Goal: Book appointment/travel/reservation

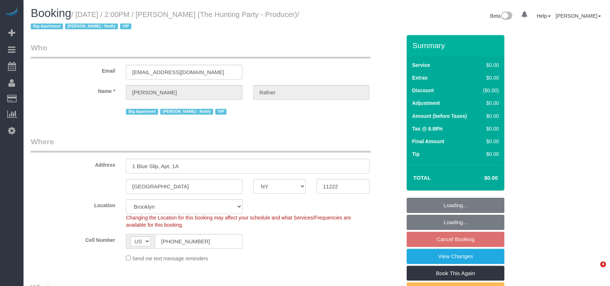
select select "NY"
select select "number:58"
select select "number:76"
select select "number:15"
select select "number:5"
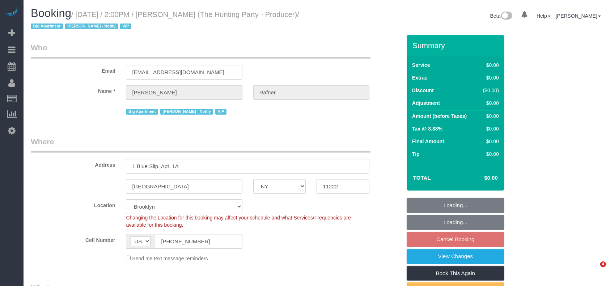
select select "object:942"
select select "string:stripe-pm_1Rtzof4VGloSiKo7440tZ5Fk"
select select "2"
select select "120"
select select "spot6"
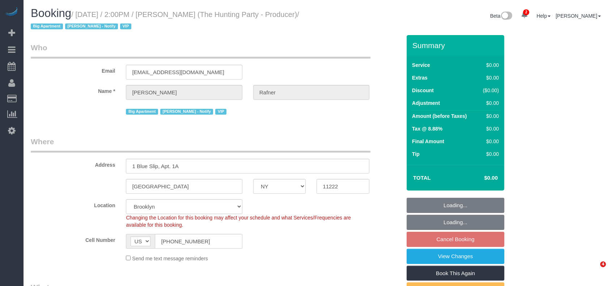
select select "object:1341"
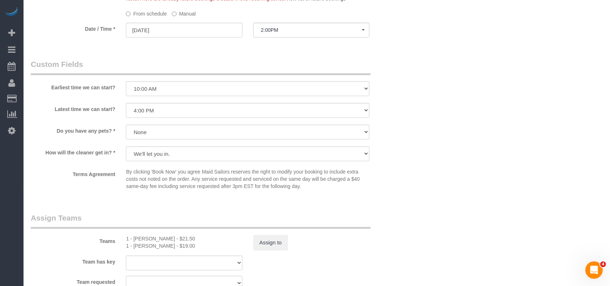
scroll to position [675, 0]
